Goal: Task Accomplishment & Management: Manage account settings

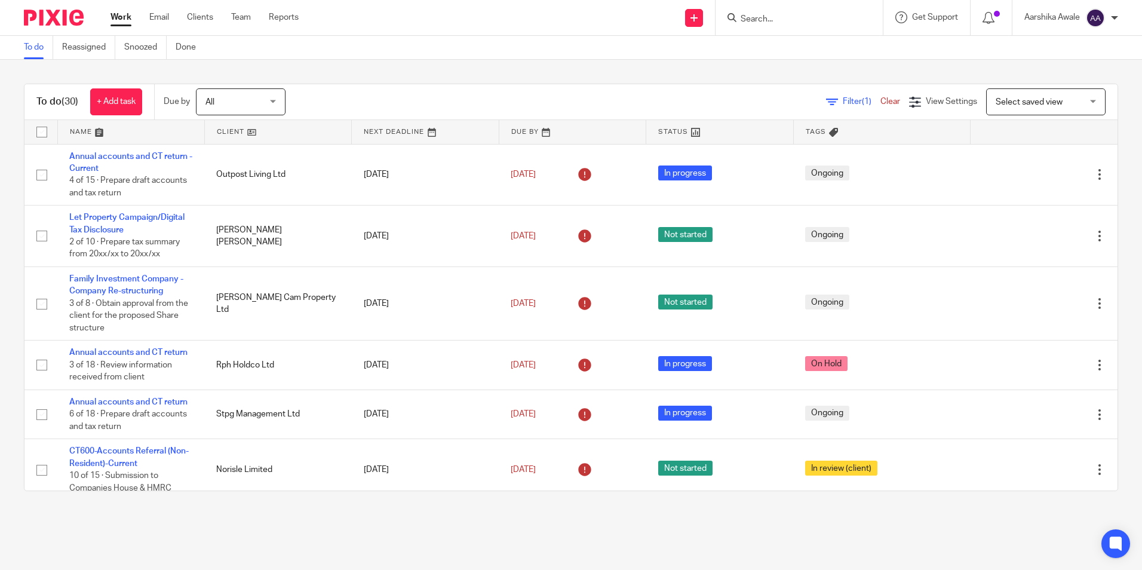
scroll to position [418, 0]
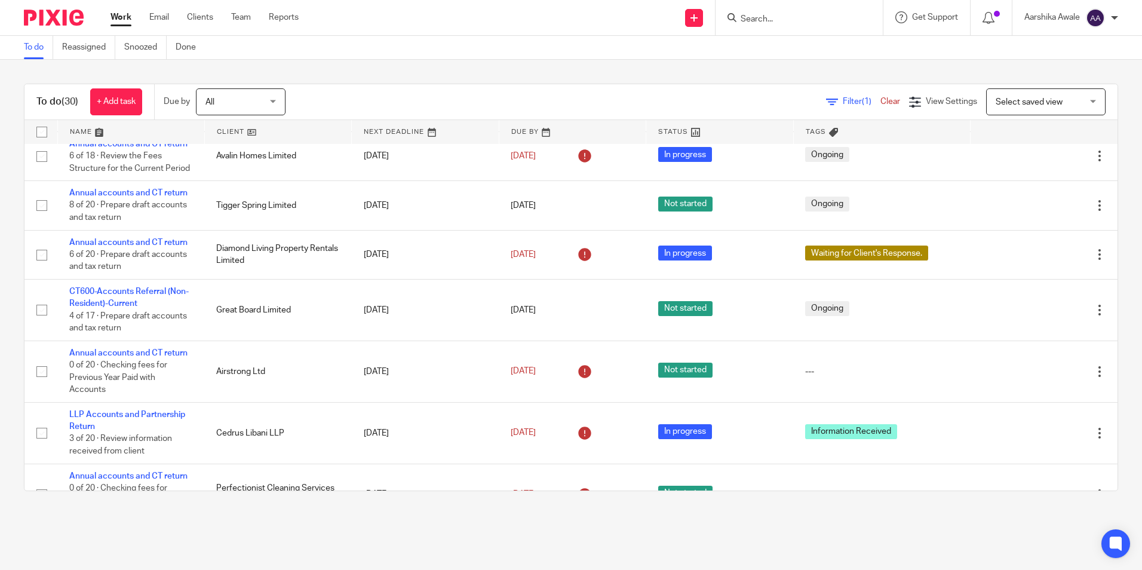
drag, startPoint x: 0, startPoint y: 0, endPoint x: 230, endPoint y: 57, distance: 236.9
click at [230, 57] on div "To do Reassigned Snoozed Done" at bounding box center [571, 48] width 1142 height 24
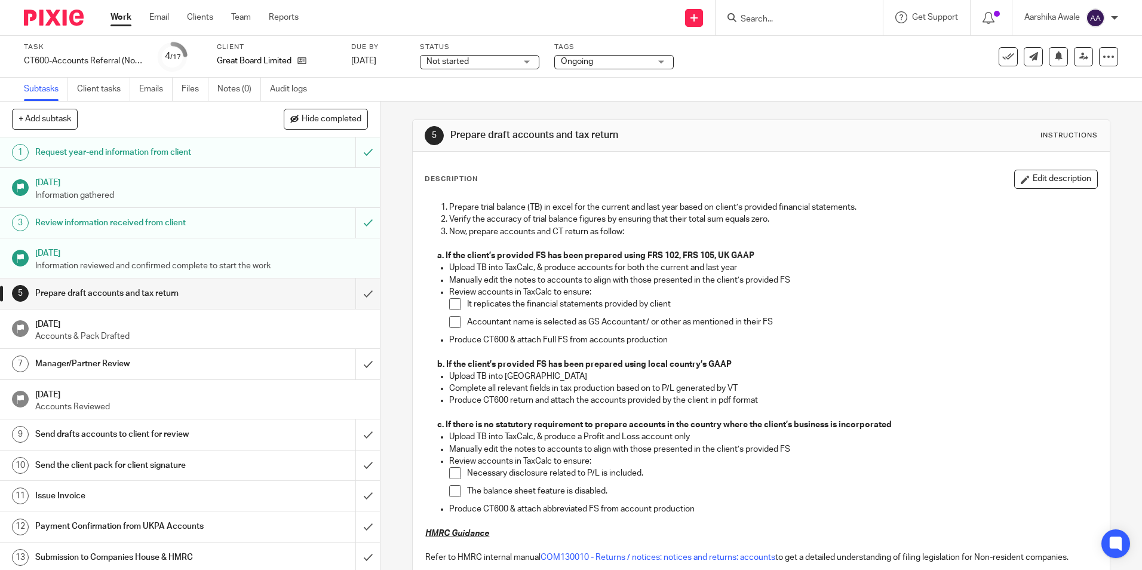
click at [392, 108] on div "5 Prepare draft accounts and tax return Instructions Description Edit descripti…" at bounding box center [762, 336] width 762 height 468
click at [303, 64] on icon at bounding box center [301, 60] width 9 height 9
click at [811, 22] on input "Search" at bounding box center [794, 19] width 108 height 11
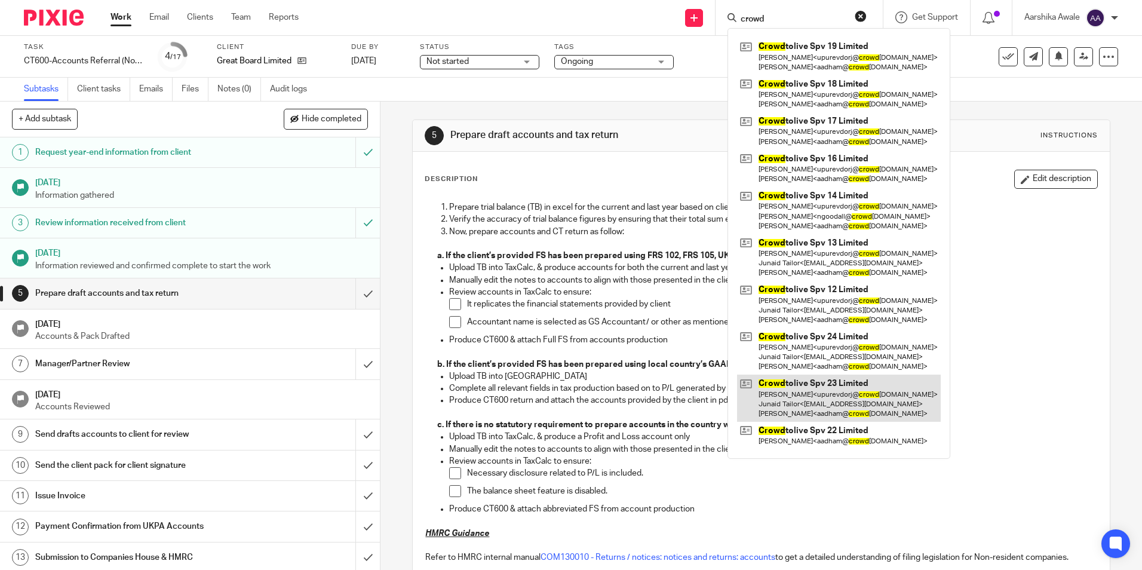
type input "crowd"
click at [837, 408] on link at bounding box center [839, 398] width 204 height 47
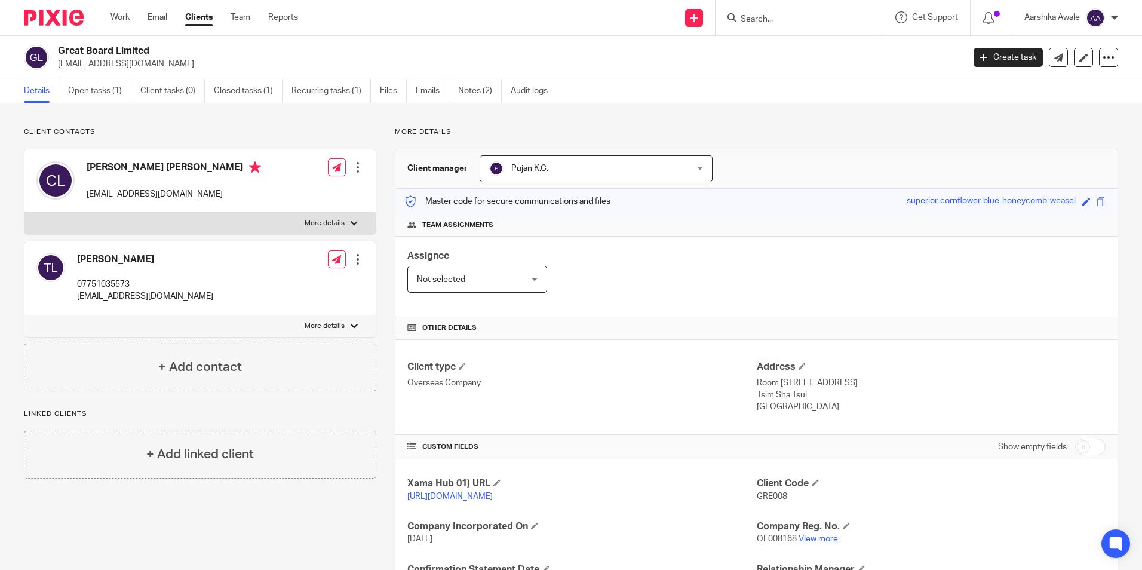
click at [820, 26] on div at bounding box center [799, 17] width 167 height 35
click at [797, 14] on input "Search" at bounding box center [794, 19] width 108 height 11
type input "crowdto"
click button "submit" at bounding box center [0, 0] width 0 height 0
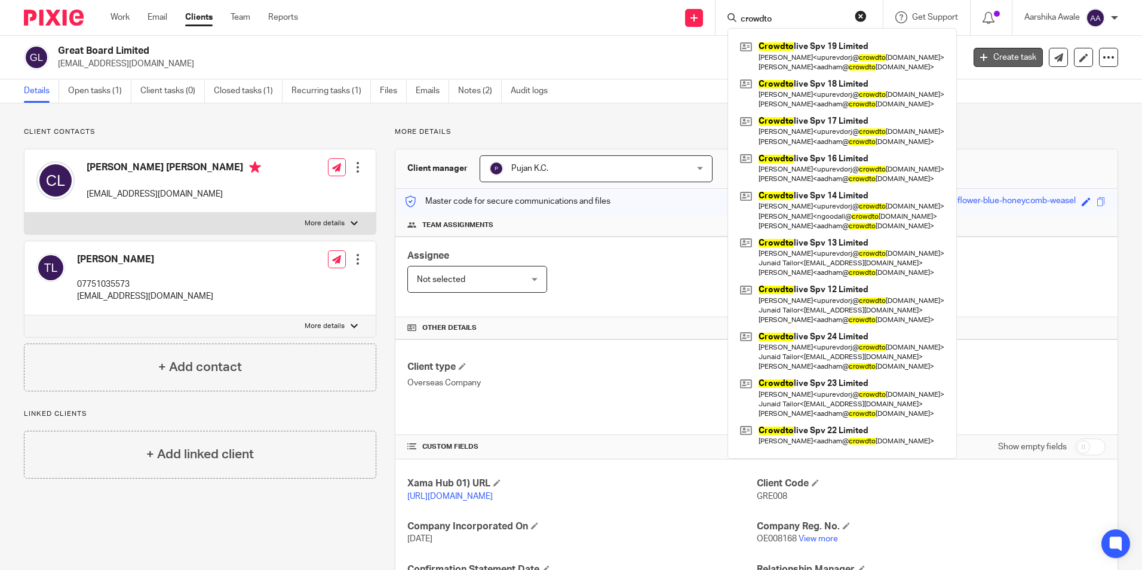
click at [1006, 65] on link "Create task" at bounding box center [1008, 57] width 69 height 19
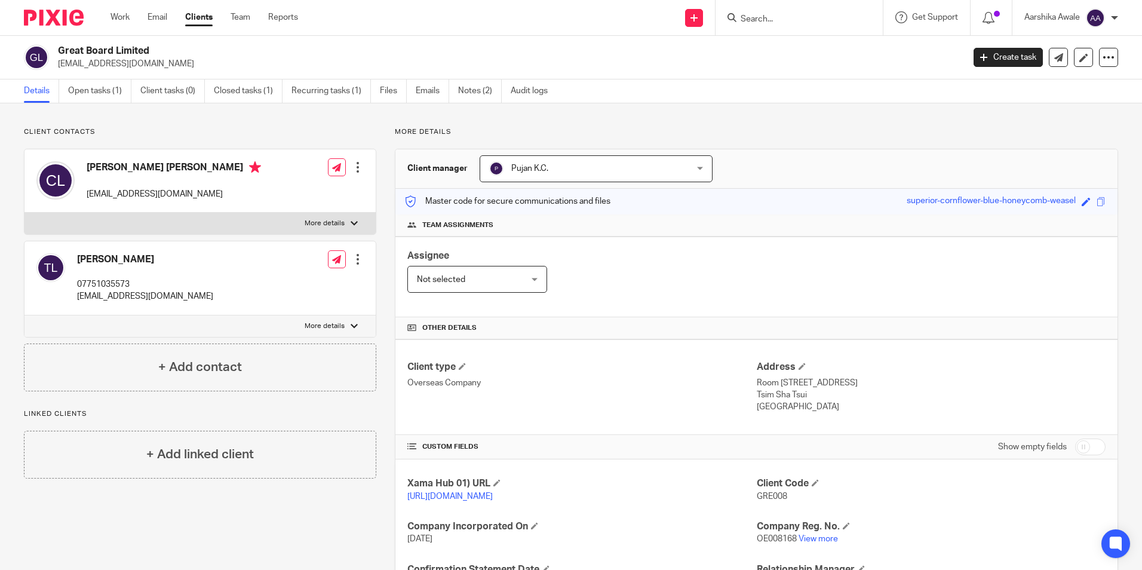
drag, startPoint x: 937, startPoint y: 25, endPoint x: 859, endPoint y: 20, distance: 77.8
click at [935, 25] on div "Get Support Contact via email Check our documentation Access the academy View r…" at bounding box center [926, 17] width 87 height 35
click at [844, 22] on form at bounding box center [803, 17] width 127 height 15
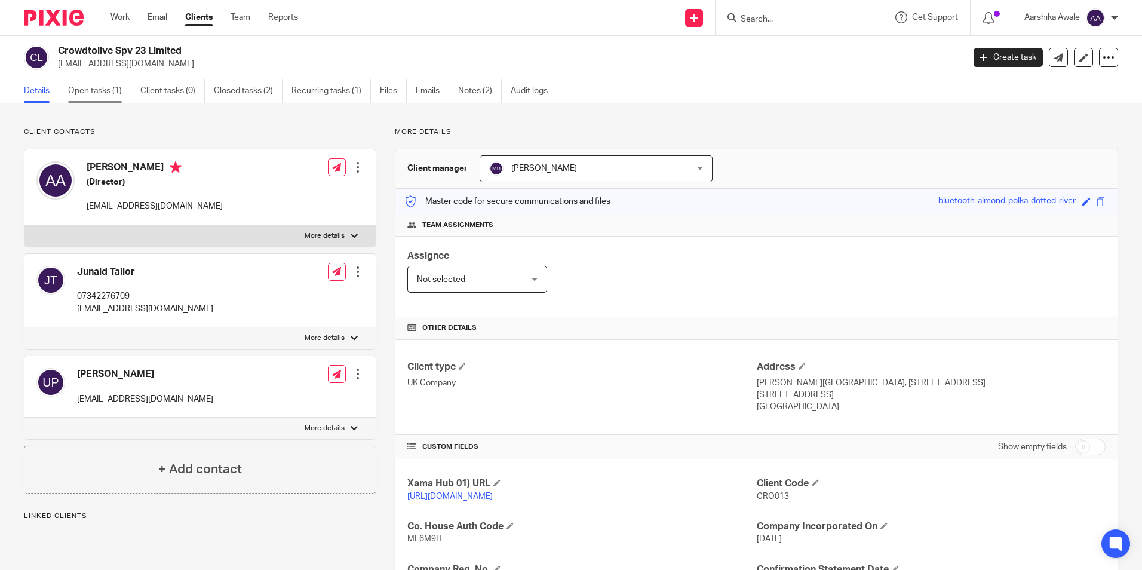
click at [85, 91] on link "Open tasks (1)" at bounding box center [99, 90] width 63 height 23
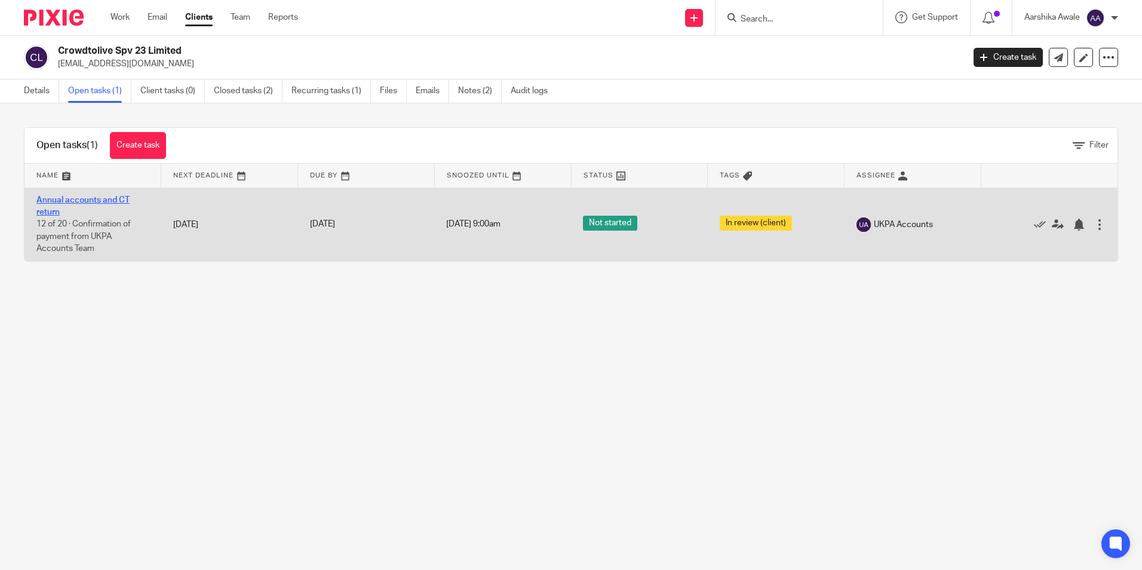
click at [77, 198] on link "Annual accounts and CT return" at bounding box center [82, 206] width 93 height 20
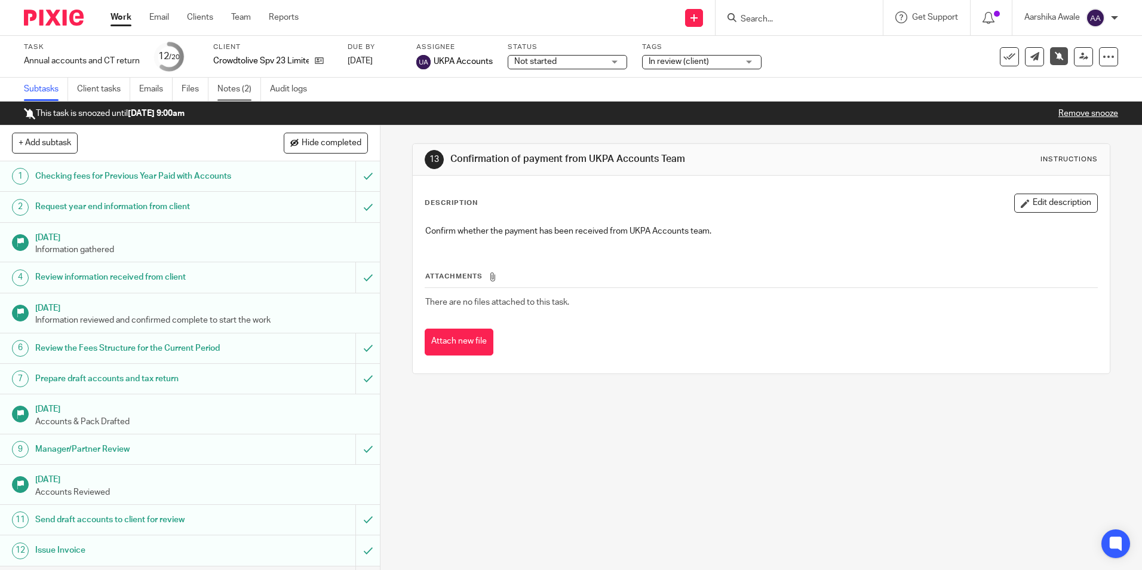
click at [248, 96] on link "Notes (2)" at bounding box center [239, 89] width 44 height 23
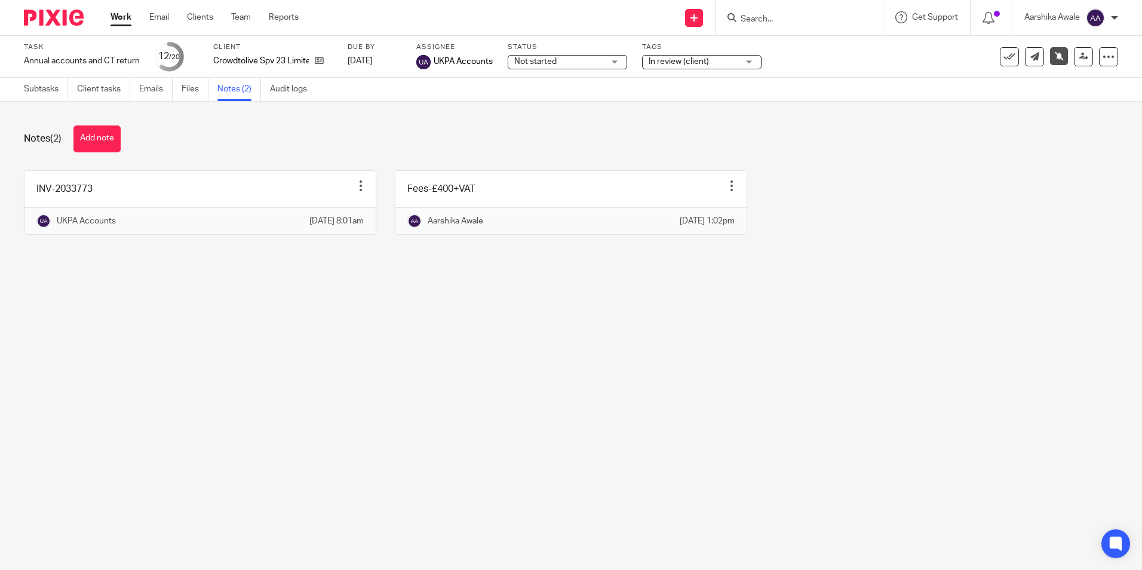
click at [23, 87] on div "Subtasks Client tasks Emails Files Notes (2) Audit logs" at bounding box center [168, 89] width 337 height 23
click at [56, 92] on link "Subtasks" at bounding box center [46, 89] width 44 height 23
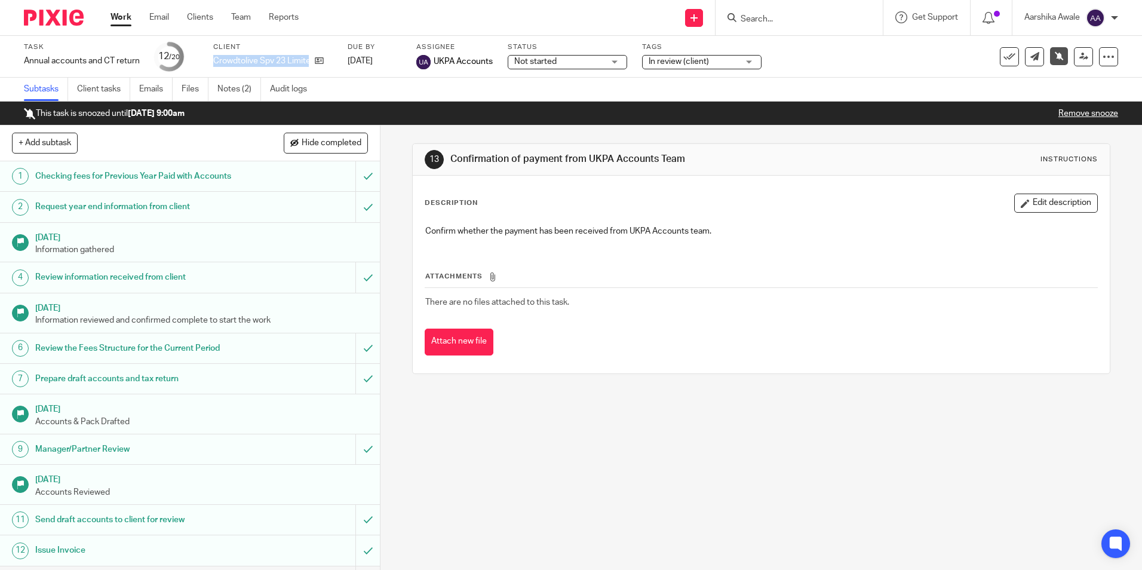
drag, startPoint x: 209, startPoint y: 62, endPoint x: 333, endPoint y: 66, distance: 124.3
click at [333, 66] on div "Task Annual accounts and CT return Save Annual accounts and CT return 12 /20 Cl…" at bounding box center [480, 56] width 912 height 29
copy div "Crowdtolive Spv 23 Limited"
click at [53, 27] on div at bounding box center [49, 17] width 99 height 35
click at [59, 19] on img at bounding box center [54, 18] width 60 height 16
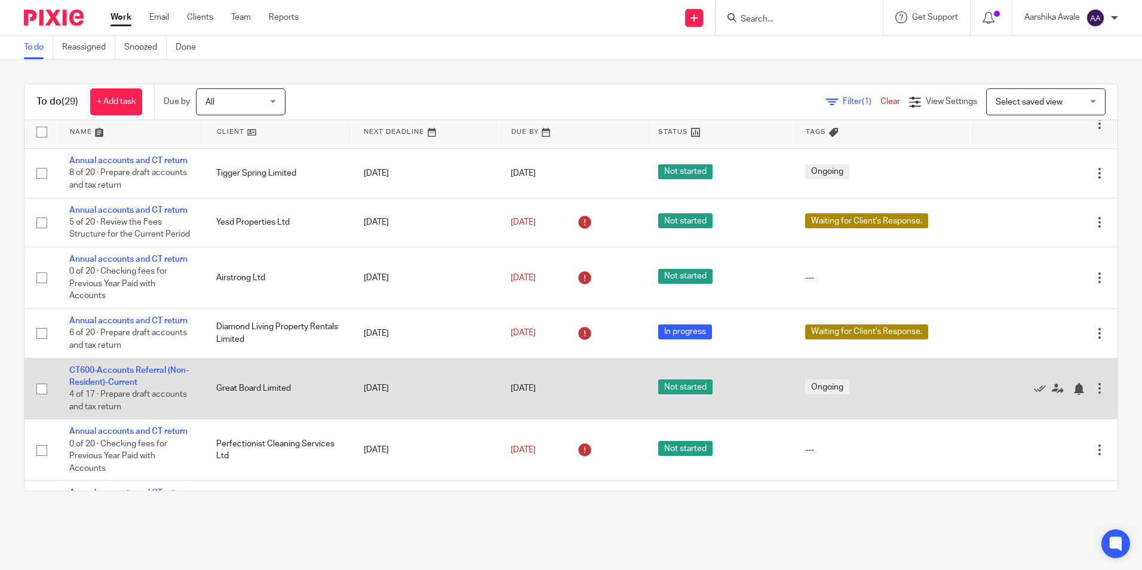
scroll to position [478, 0]
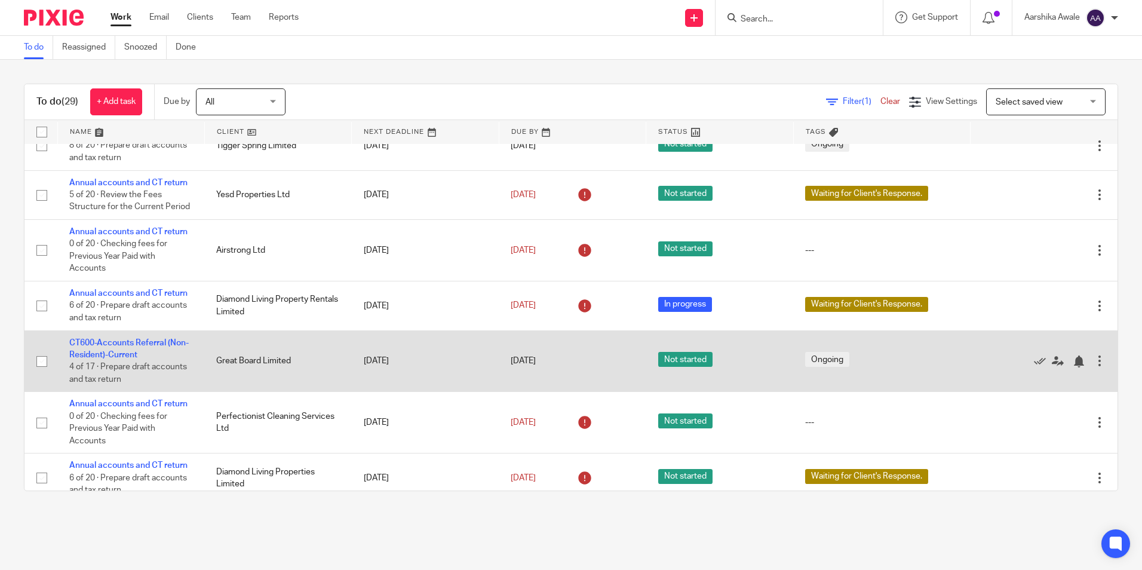
click at [127, 347] on td "CT600-Accounts Referral (Non-Resident)-Current 4 of 17 · Prepare draft accounts…" at bounding box center [130, 361] width 147 height 62
click at [115, 354] on link "CT600-Accounts Referral (Non-Resident)-Current" at bounding box center [128, 349] width 119 height 20
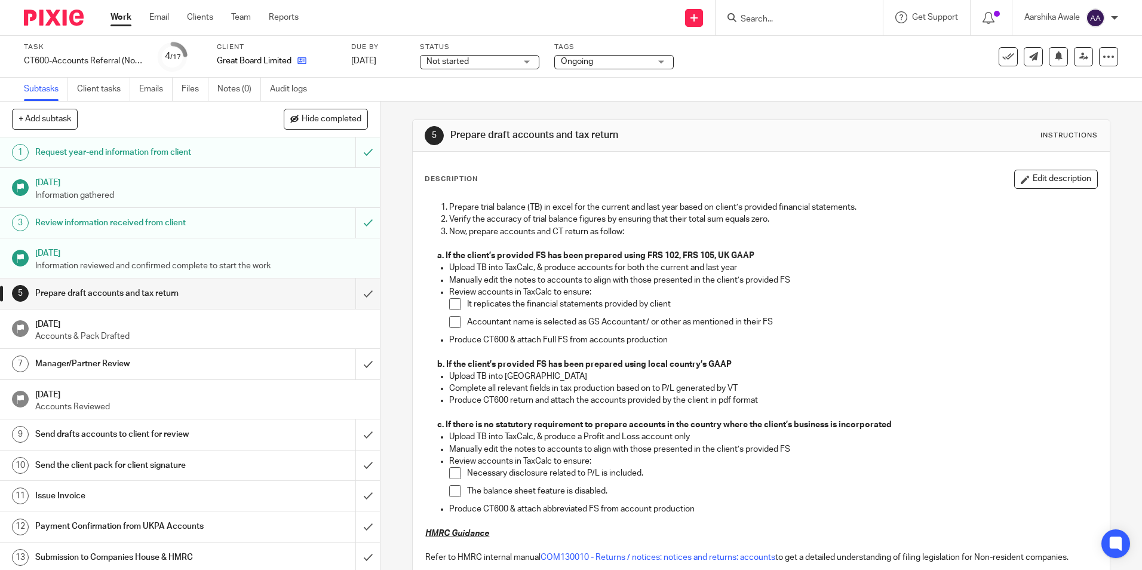
click at [292, 64] on link at bounding box center [299, 61] width 15 height 12
click at [297, 61] on link at bounding box center [299, 61] width 15 height 12
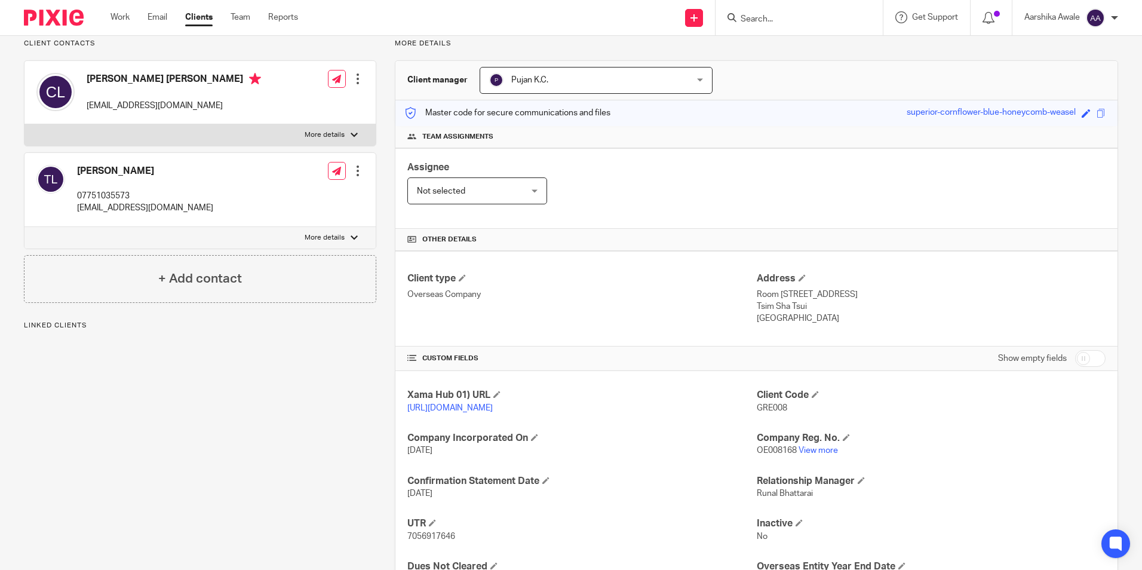
scroll to position [171, 0]
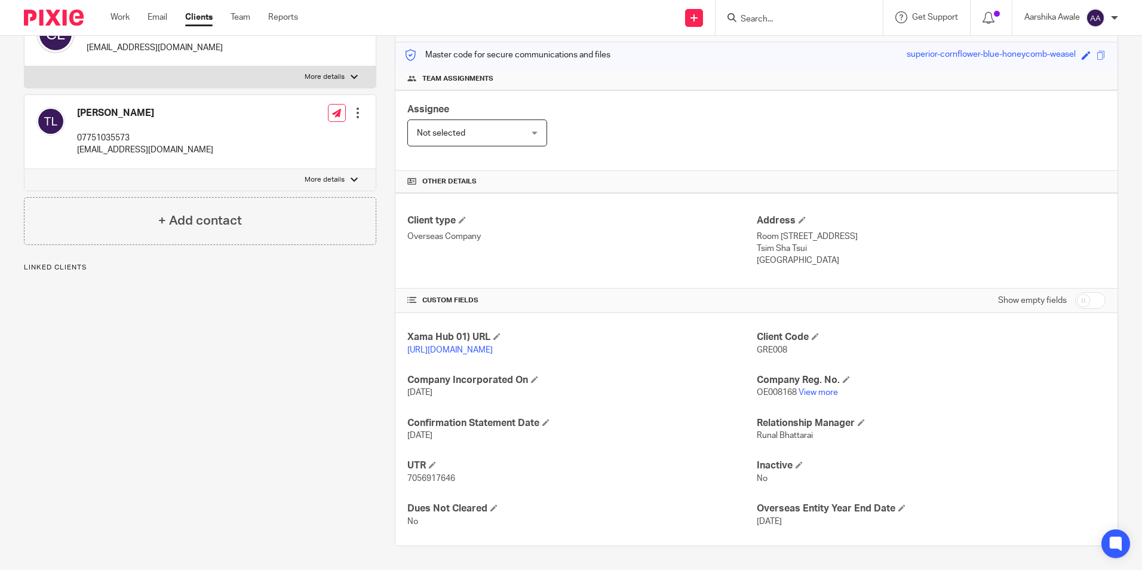
click at [605, 454] on div "Xama Hub 01) URL https://platform.xamatech.com/portal/crm/clients/91335050-ea05…" at bounding box center [756, 429] width 722 height 232
drag, startPoint x: 406, startPoint y: 475, endPoint x: 451, endPoint y: 479, distance: 44.9
click at [451, 479] on span "7056917646" at bounding box center [431, 478] width 48 height 8
drag, startPoint x: 407, startPoint y: 479, endPoint x: 461, endPoint y: 477, distance: 53.8
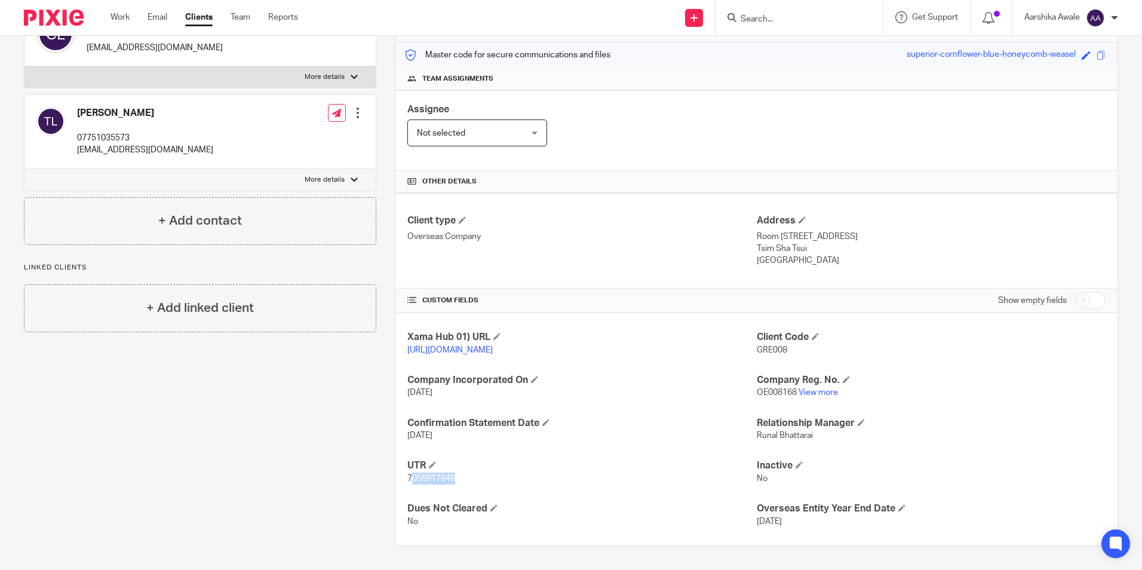
click at [462, 478] on p "7056917646" at bounding box center [581, 479] width 349 height 12
drag, startPoint x: 461, startPoint y: 477, endPoint x: 384, endPoint y: 471, distance: 77.3
click at [384, 471] on div "More details Client manager Pujan K.C. Pujan K.C. Aarshika Awale Aayush Niraula…" at bounding box center [747, 263] width 742 height 565
drag, startPoint x: 434, startPoint y: 489, endPoint x: 457, endPoint y: 484, distance: 23.8
click at [457, 484] on div "Xama Hub 01) URL https://platform.xamatech.com/portal/crm/clients/91335050-ea05…" at bounding box center [756, 429] width 722 height 232
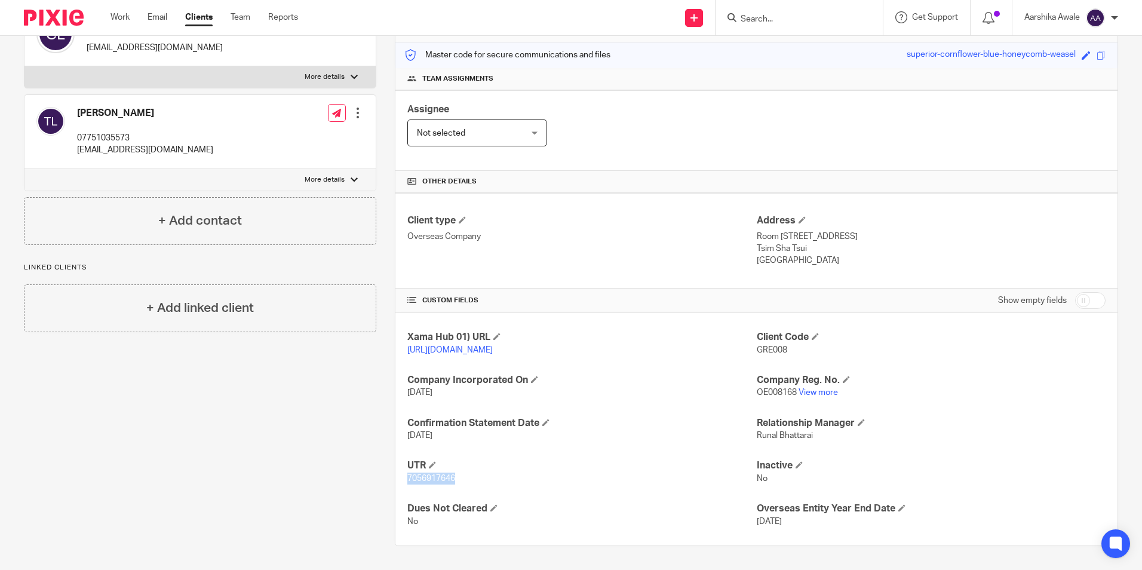
copy span "7056917646"
click at [1121, 128] on div "Client contacts Chung Leung Ricky Li rickyli_hongkong@yahoo.com.hk Edit contact…" at bounding box center [571, 263] width 1142 height 613
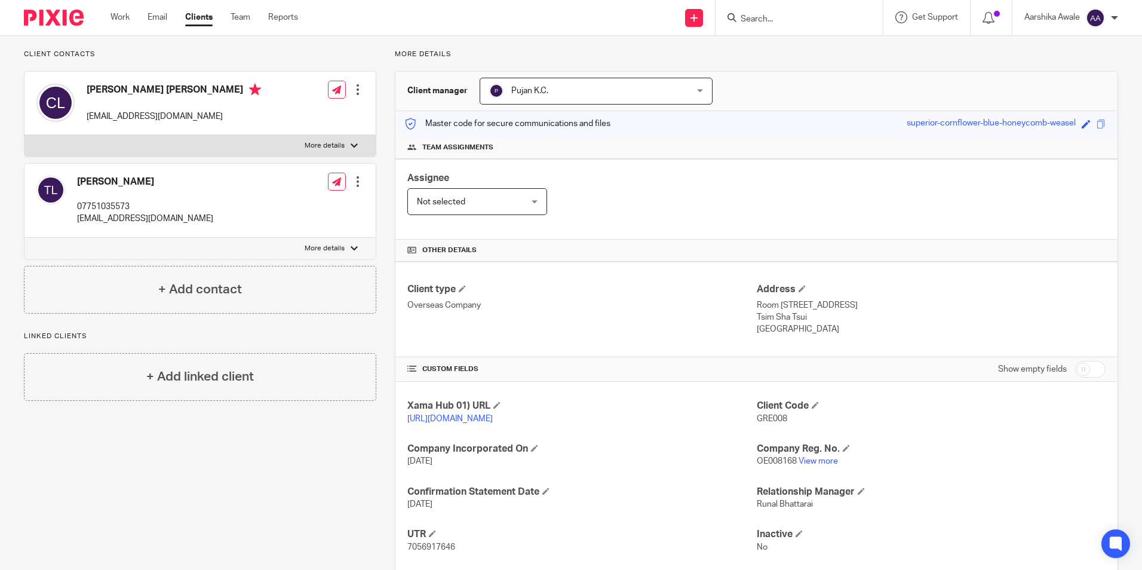
scroll to position [0, 0]
